Goal: Task Accomplishment & Management: Use online tool/utility

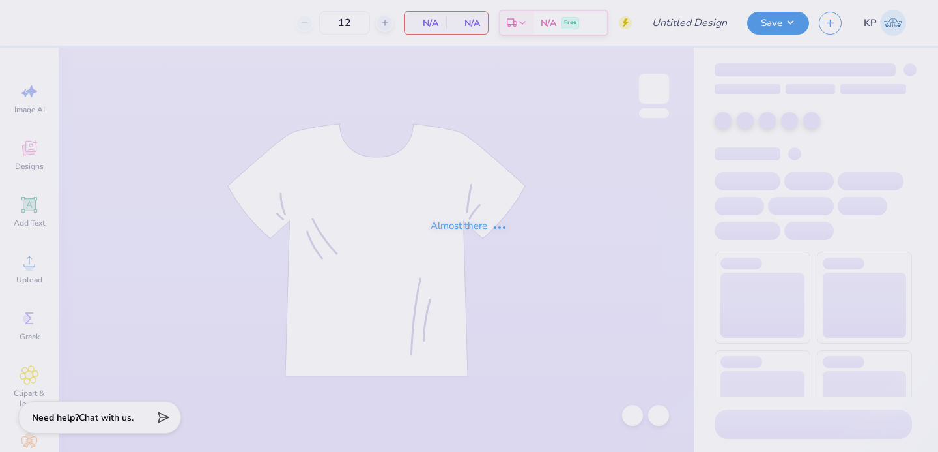
type input "Try Again"
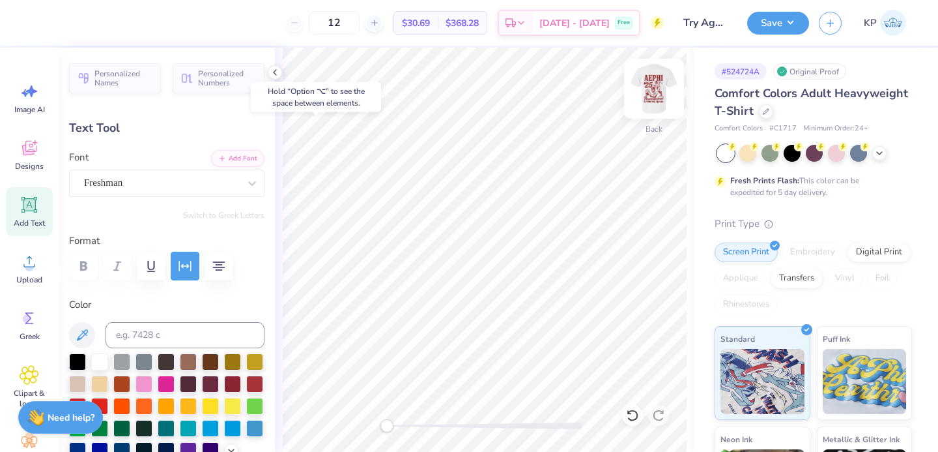
click at [658, 94] on img at bounding box center [654, 89] width 52 height 52
click at [656, 89] on img at bounding box center [654, 89] width 52 height 52
click at [649, 102] on img at bounding box center [654, 89] width 52 height 52
click at [35, 20] on div at bounding box center [35, 21] width 18 height 18
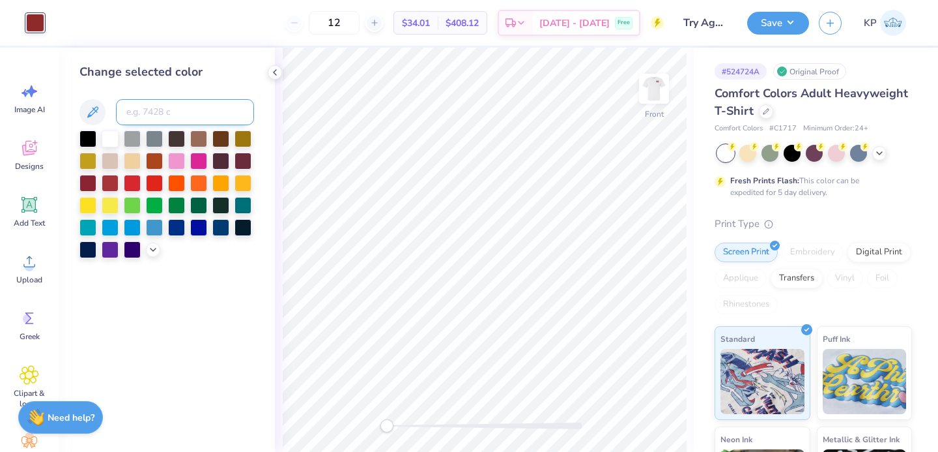
click at [160, 116] on input at bounding box center [185, 112] width 138 height 26
type input "202"
click at [82, 187] on div at bounding box center [87, 181] width 17 height 17
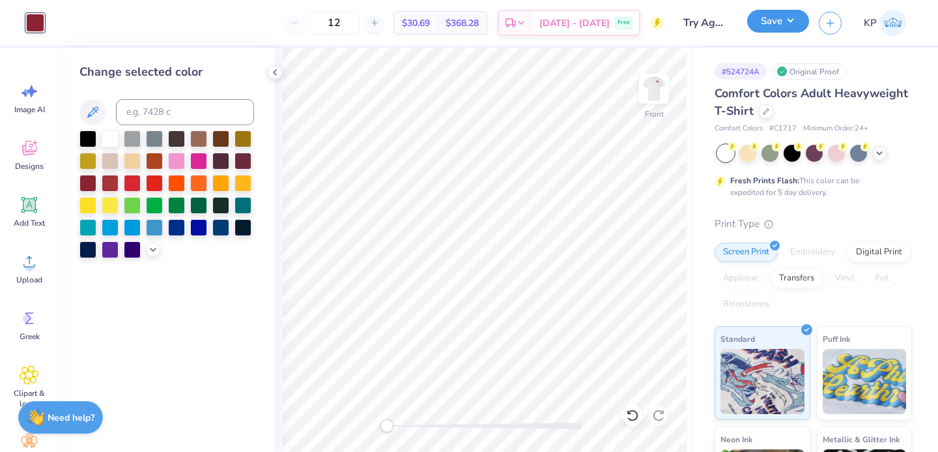
click at [776, 28] on button "Save" at bounding box center [778, 21] width 62 height 23
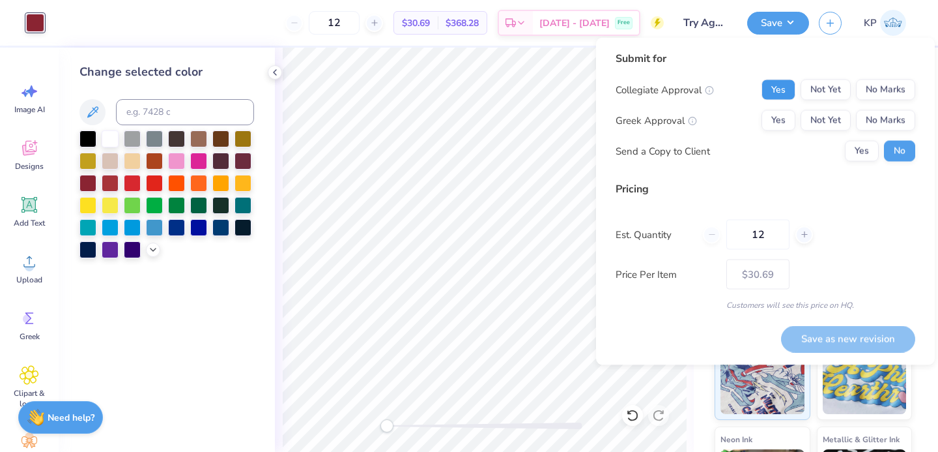
click at [781, 91] on button "Yes" at bounding box center [779, 89] width 34 height 21
click at [830, 115] on button "Not Yet" at bounding box center [826, 120] width 50 height 21
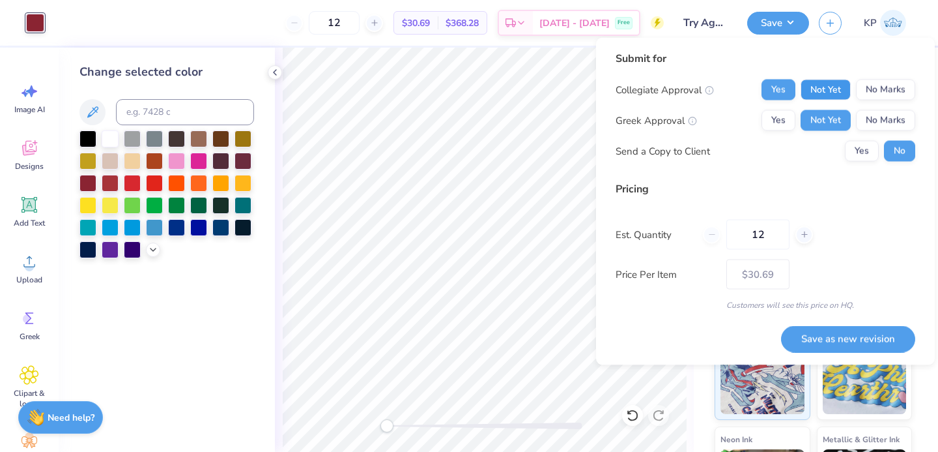
click at [828, 85] on button "Not Yet" at bounding box center [826, 89] width 50 height 21
click at [779, 116] on button "Yes" at bounding box center [779, 120] width 34 height 21
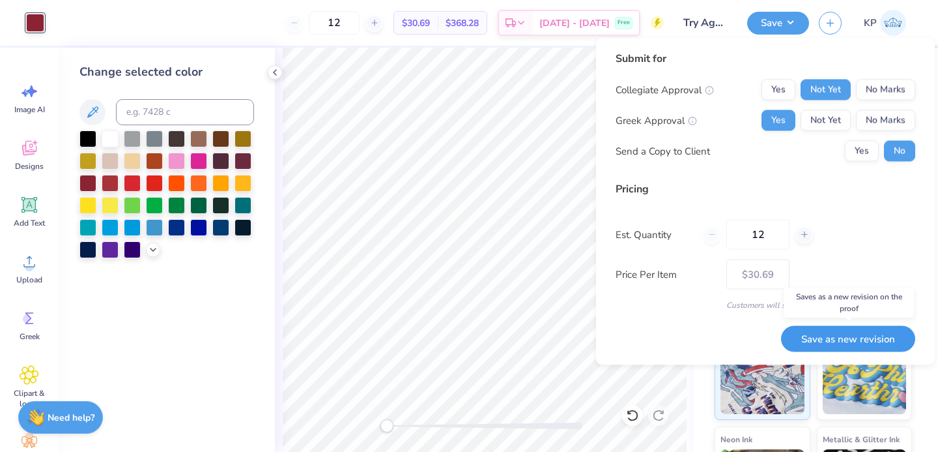
click at [817, 338] on button "Save as new revision" at bounding box center [848, 338] width 134 height 27
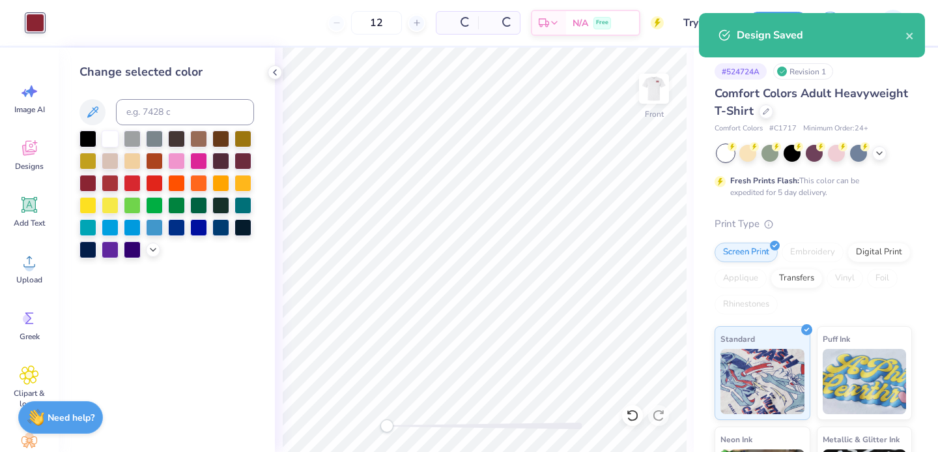
type input "$36.39"
